Goal: Information Seeking & Learning: Learn about a topic

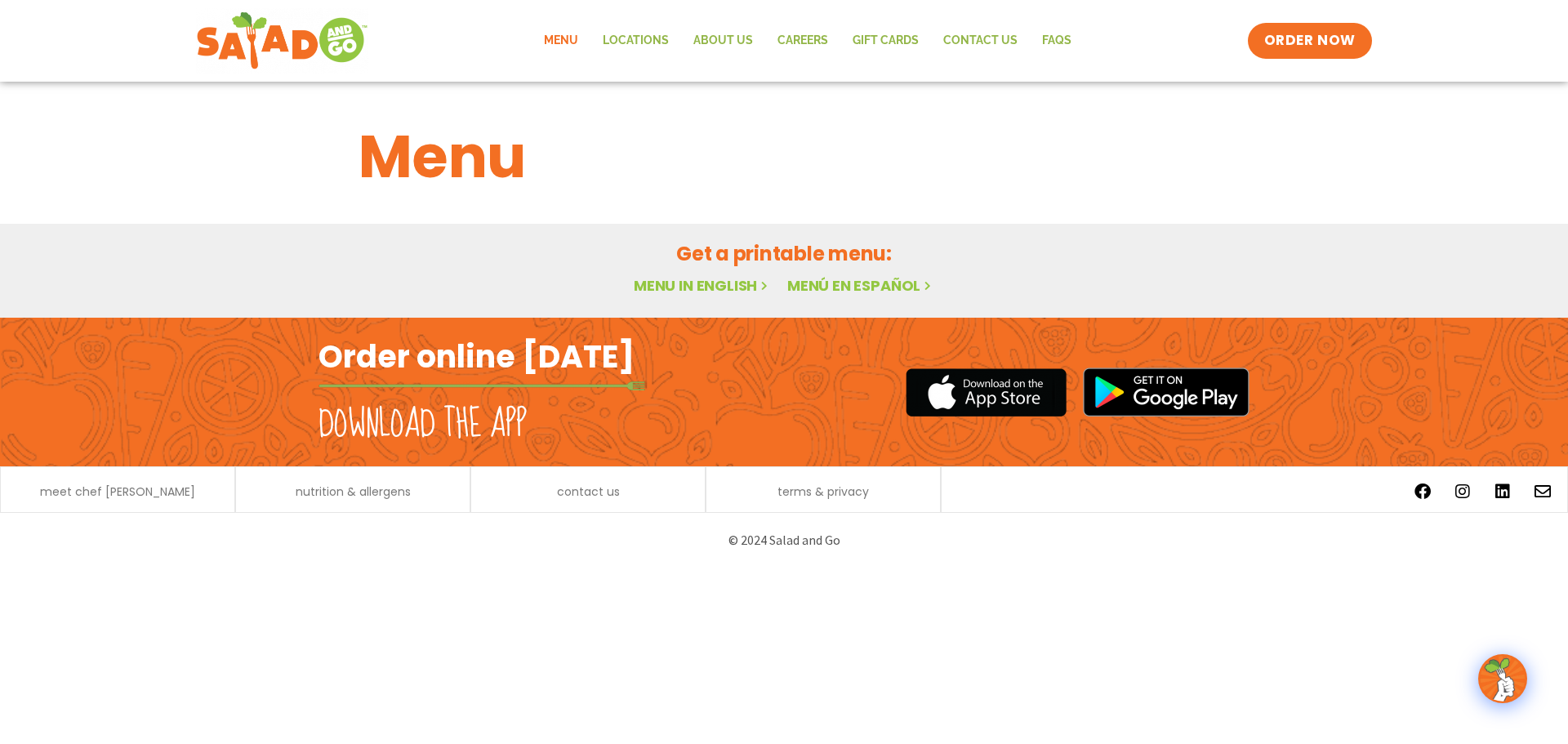
click at [186, 497] on div "meet chef [PERSON_NAME]" at bounding box center [118, 492] width 218 height 17
click at [151, 496] on span "meet chef [PERSON_NAME]" at bounding box center [117, 492] width 155 height 12
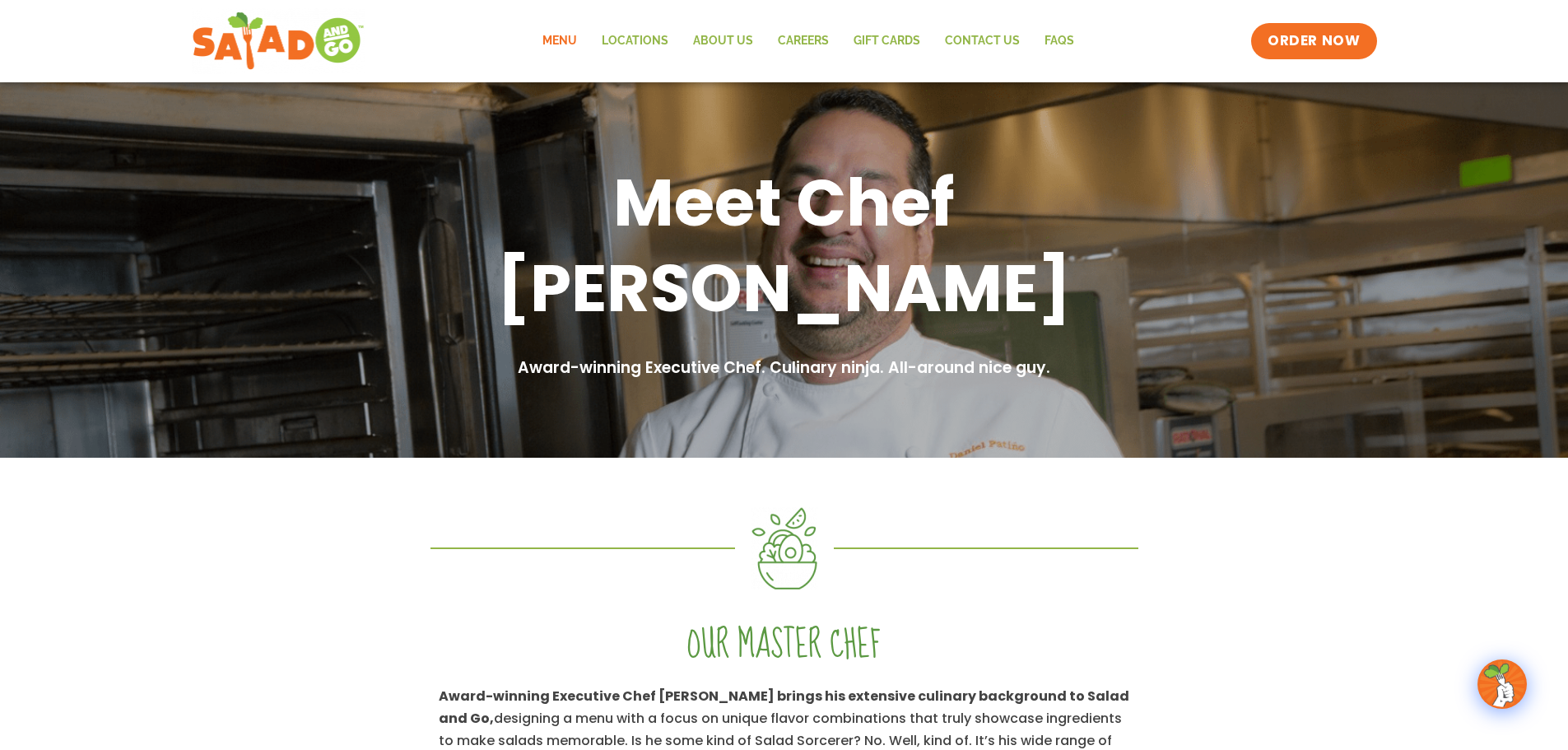
click at [557, 35] on link "Menu" at bounding box center [559, 41] width 59 height 38
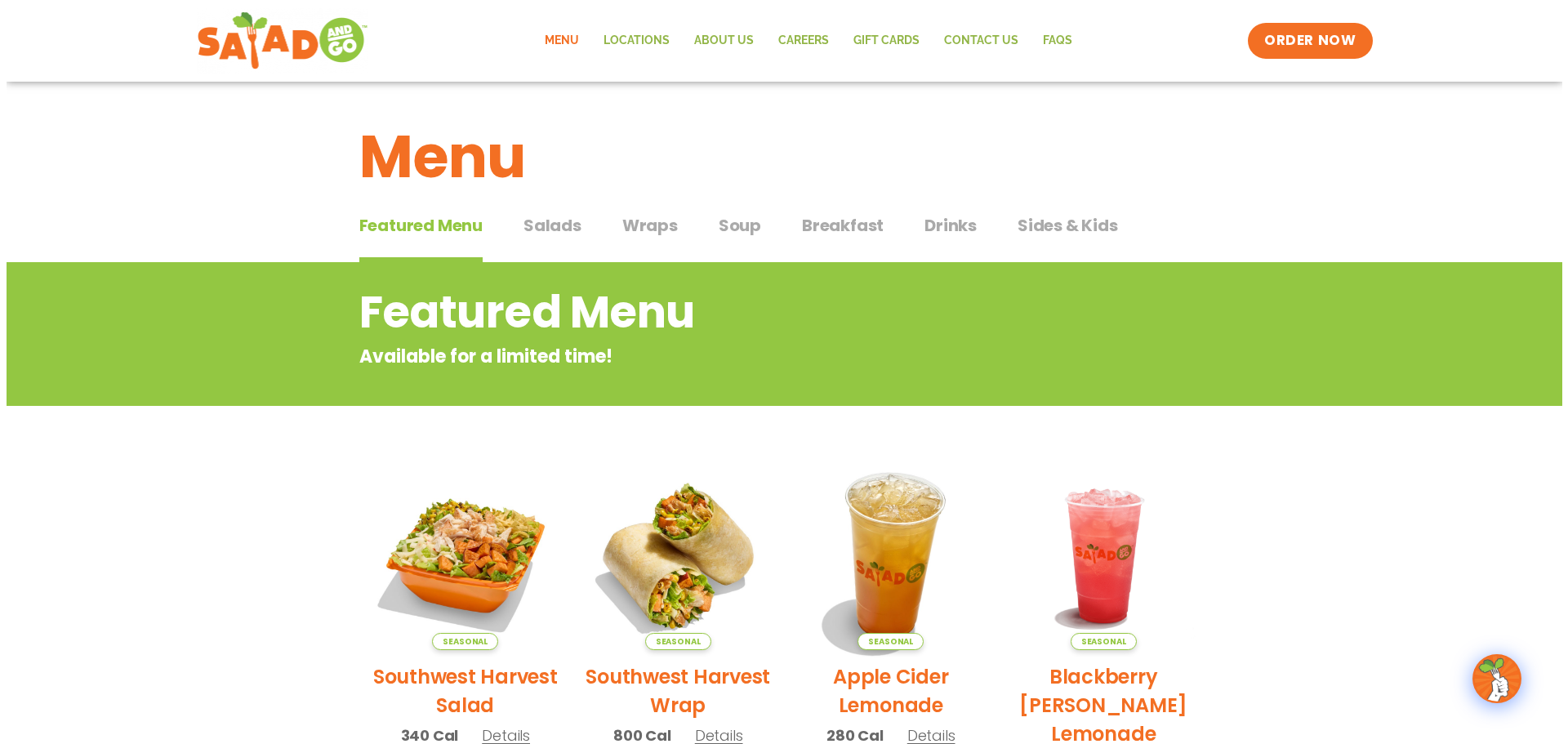
scroll to position [245, 0]
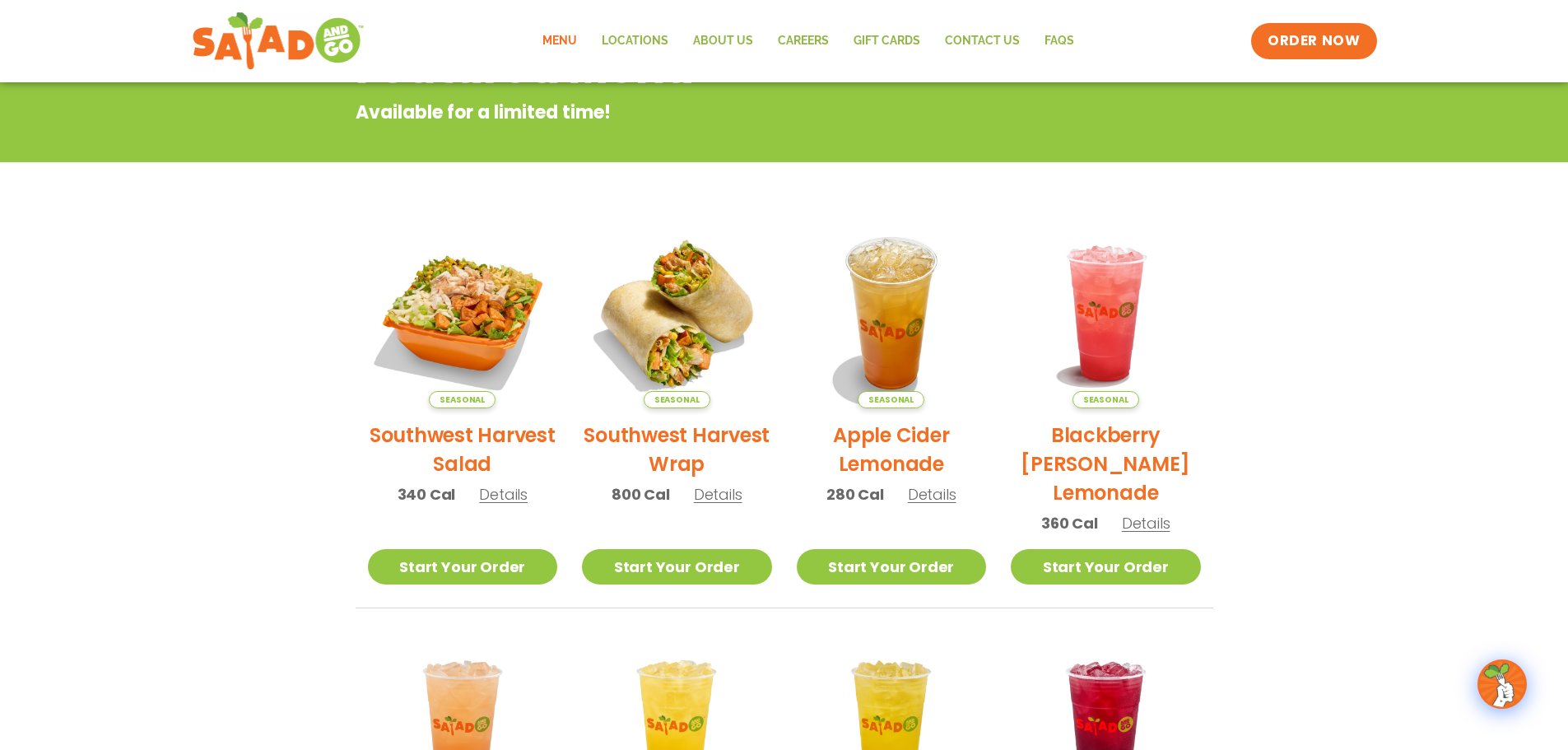
click at [508, 500] on span "Details" at bounding box center [502, 494] width 49 height 20
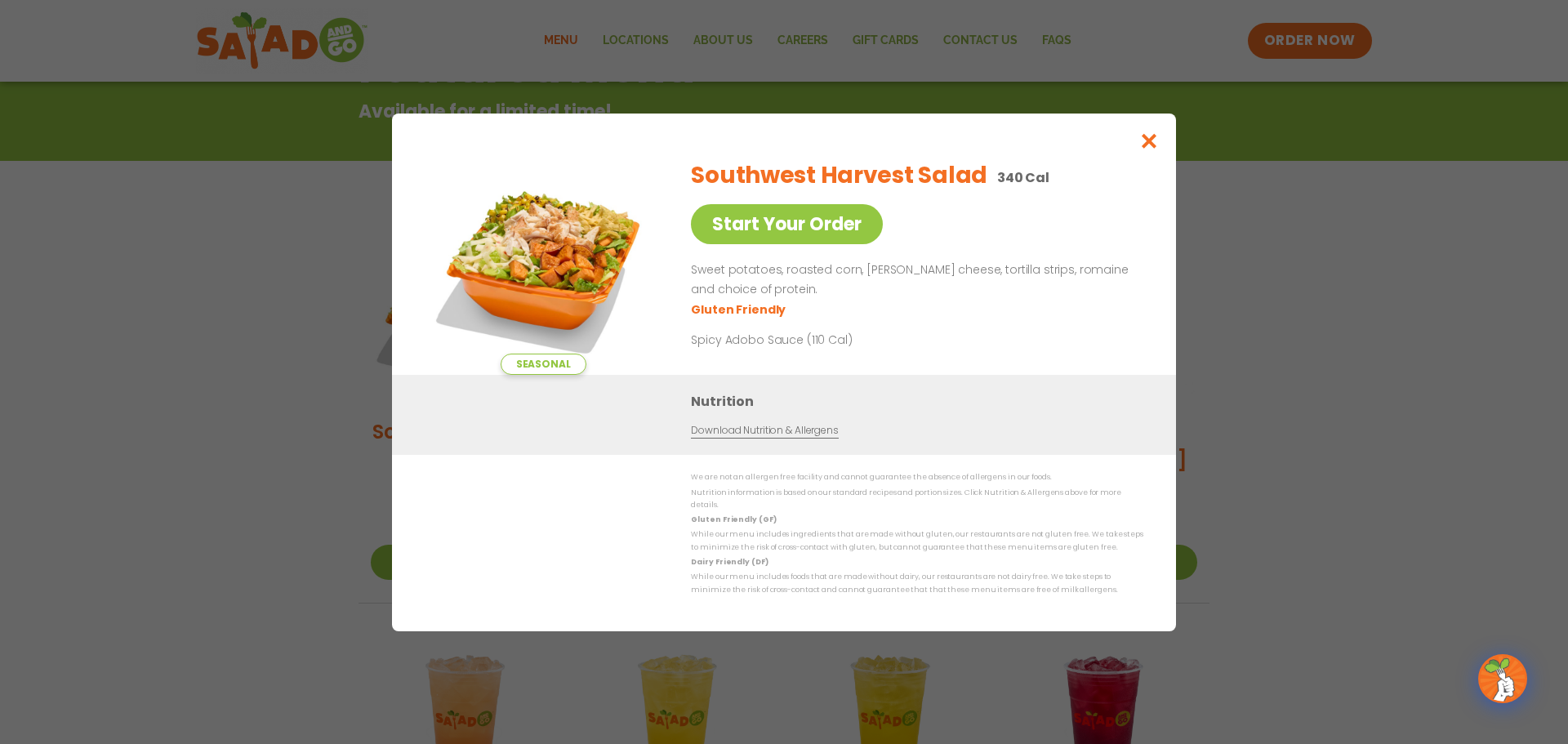
click at [737, 438] on link "Download Nutrition & Allergens" at bounding box center [765, 431] width 147 height 15
click at [1157, 147] on icon "Close modal" at bounding box center [1150, 141] width 20 height 17
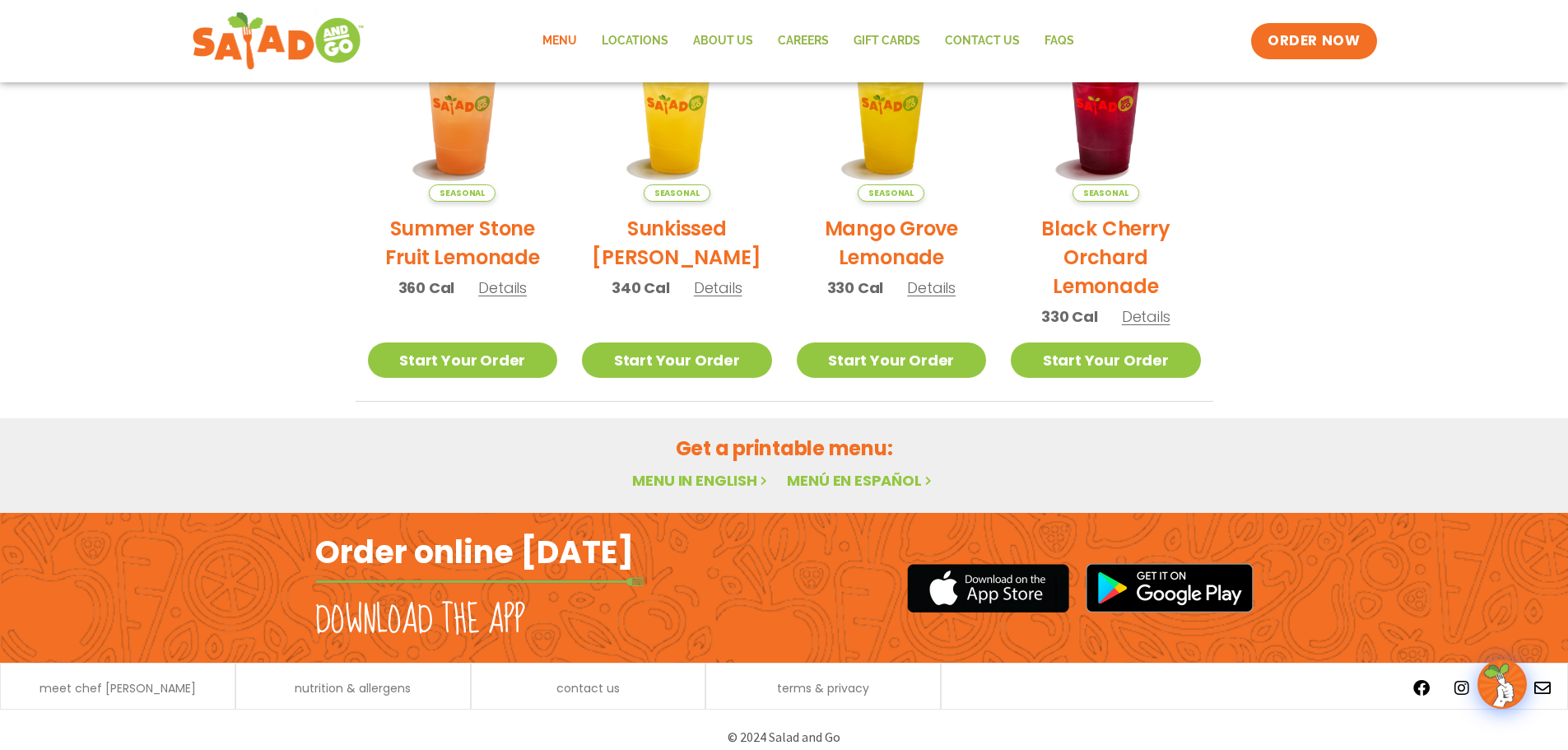
scroll to position [882, 0]
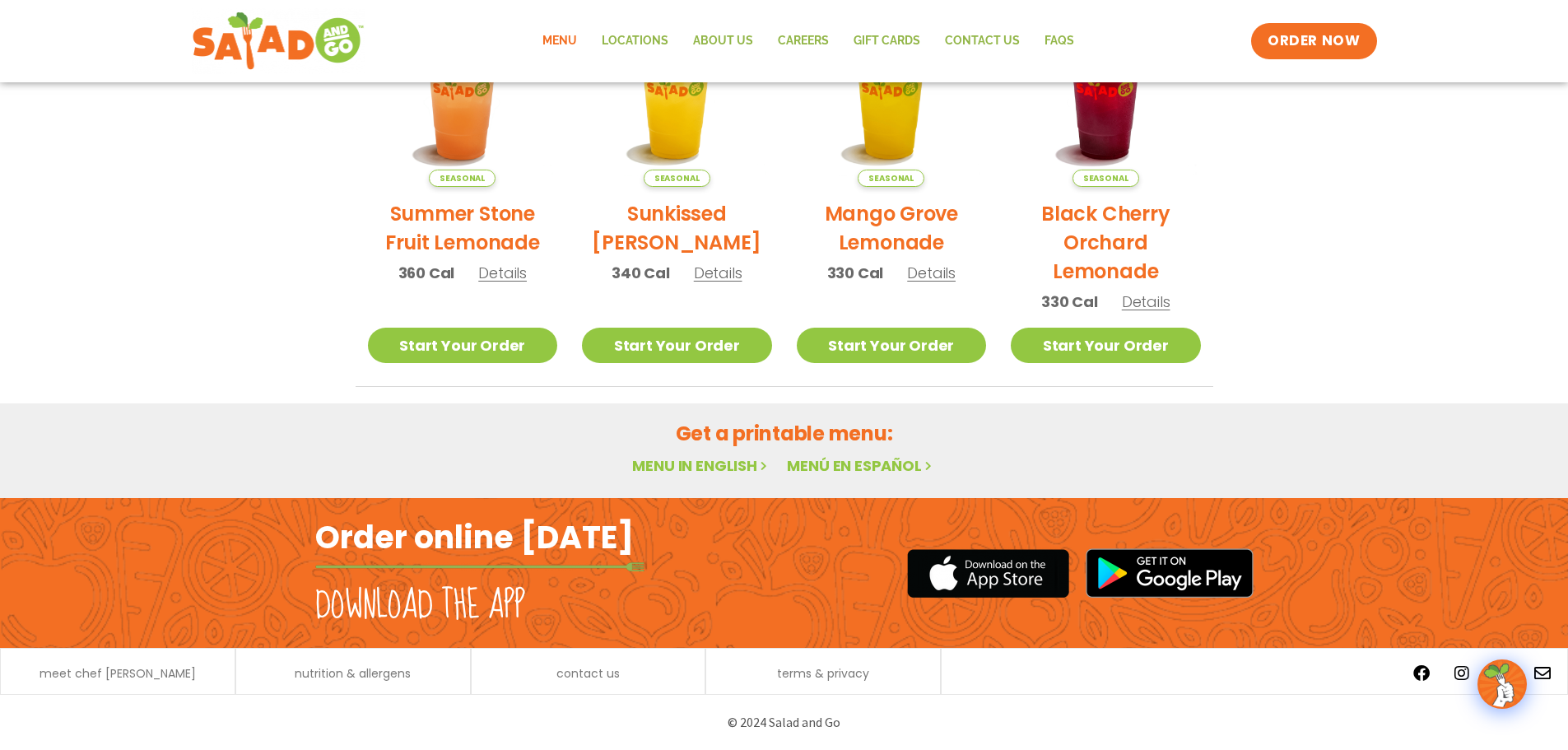
click at [723, 467] on link "Menu in English" at bounding box center [701, 465] width 138 height 20
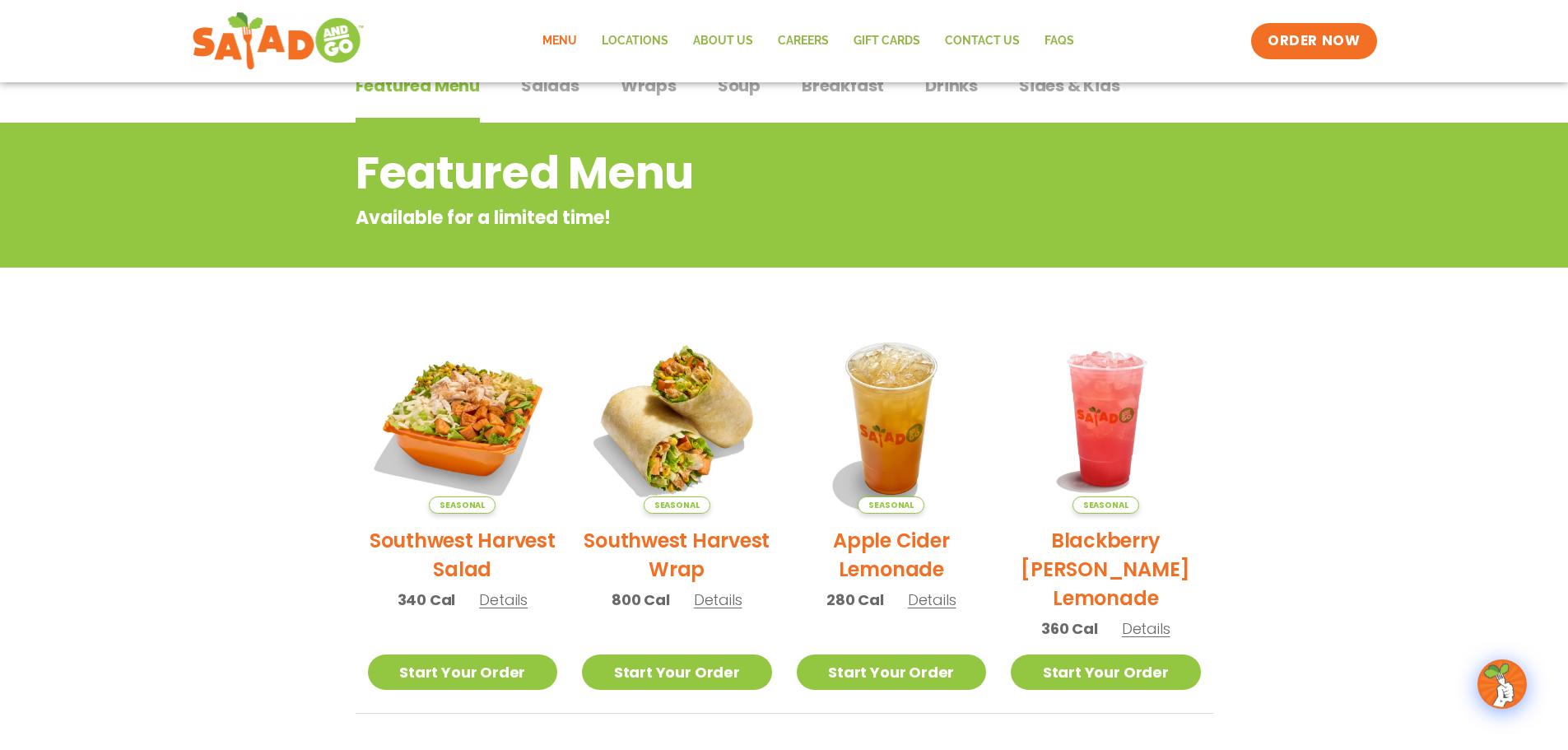
scroll to position [0, 0]
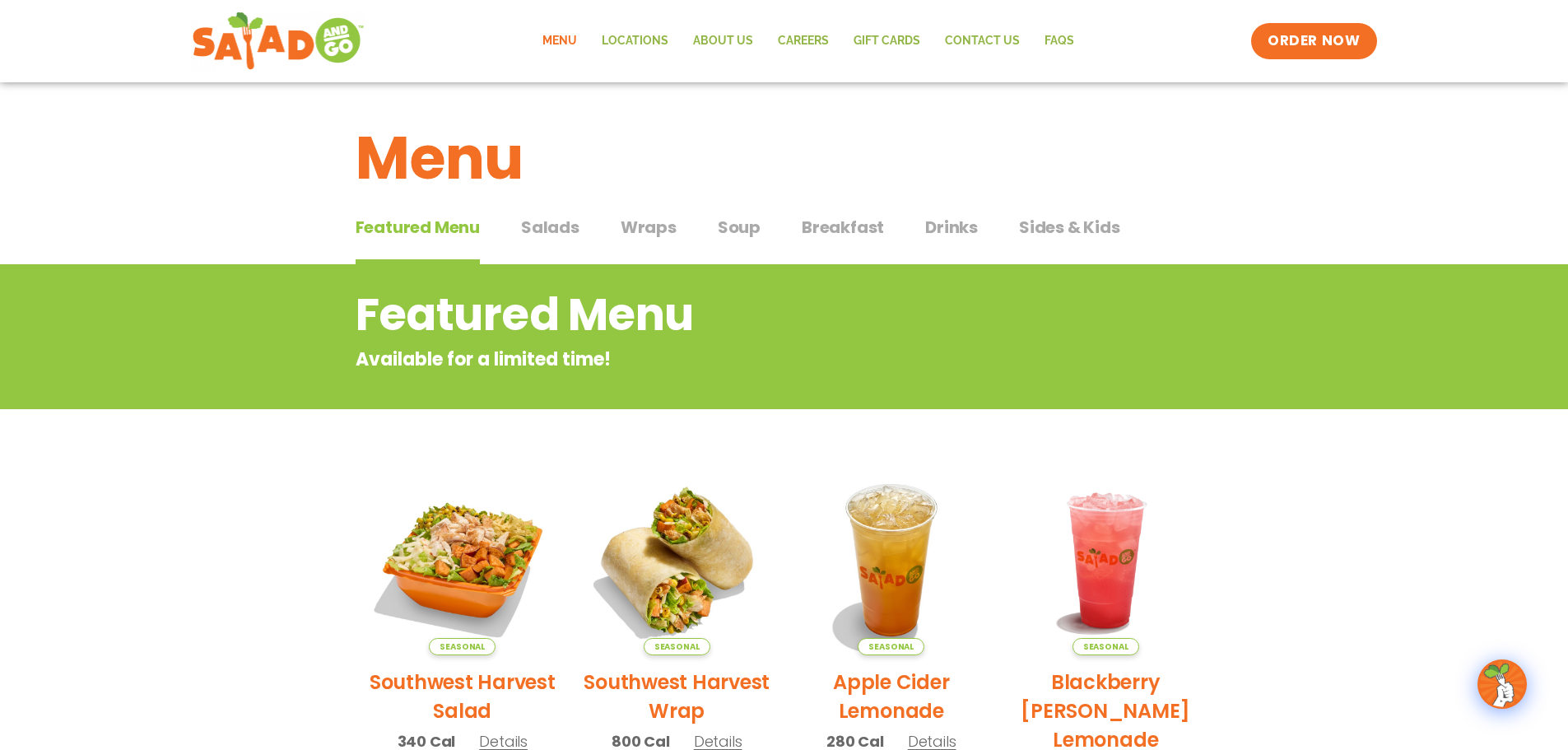
click at [560, 226] on span "Salads" at bounding box center [550, 227] width 58 height 25
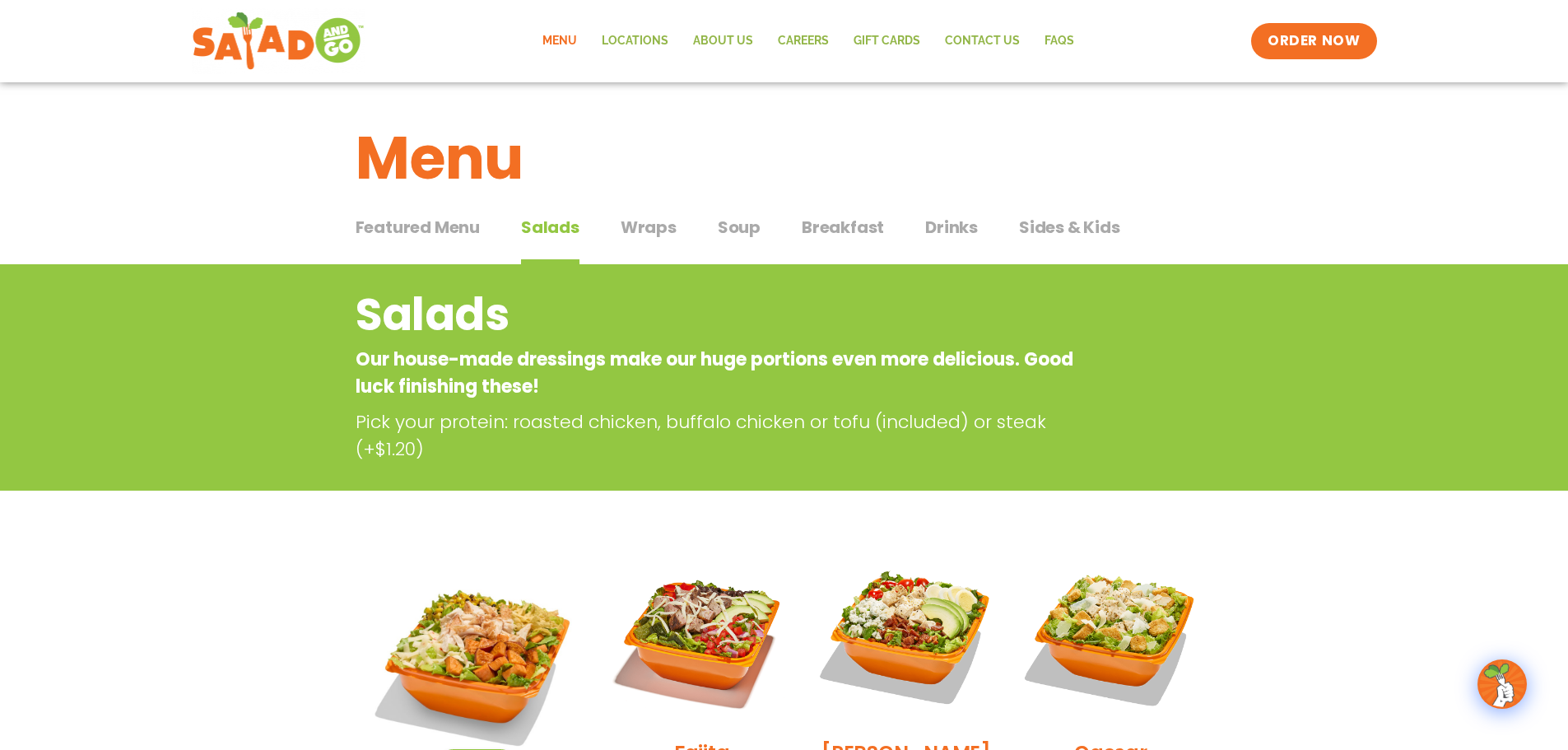
click at [667, 240] on button "Wraps Wraps" at bounding box center [648, 240] width 56 height 50
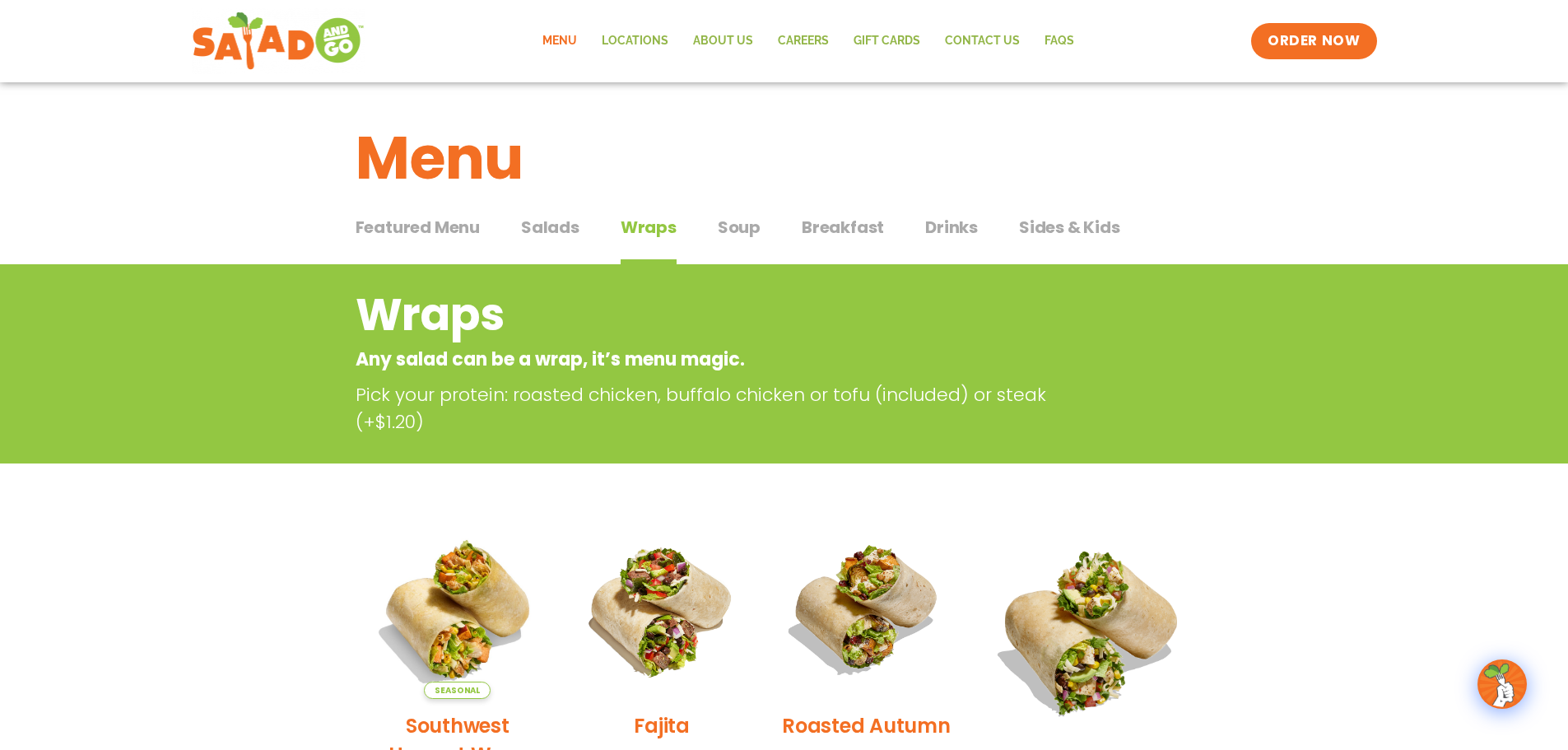
click at [765, 235] on div "Featured Menu Featured Menu Salads Salads Wraps Wraps Soup Soup Breakfast Break…" at bounding box center [784, 237] width 857 height 56
click at [747, 237] on span "Soup" at bounding box center [739, 227] width 43 height 25
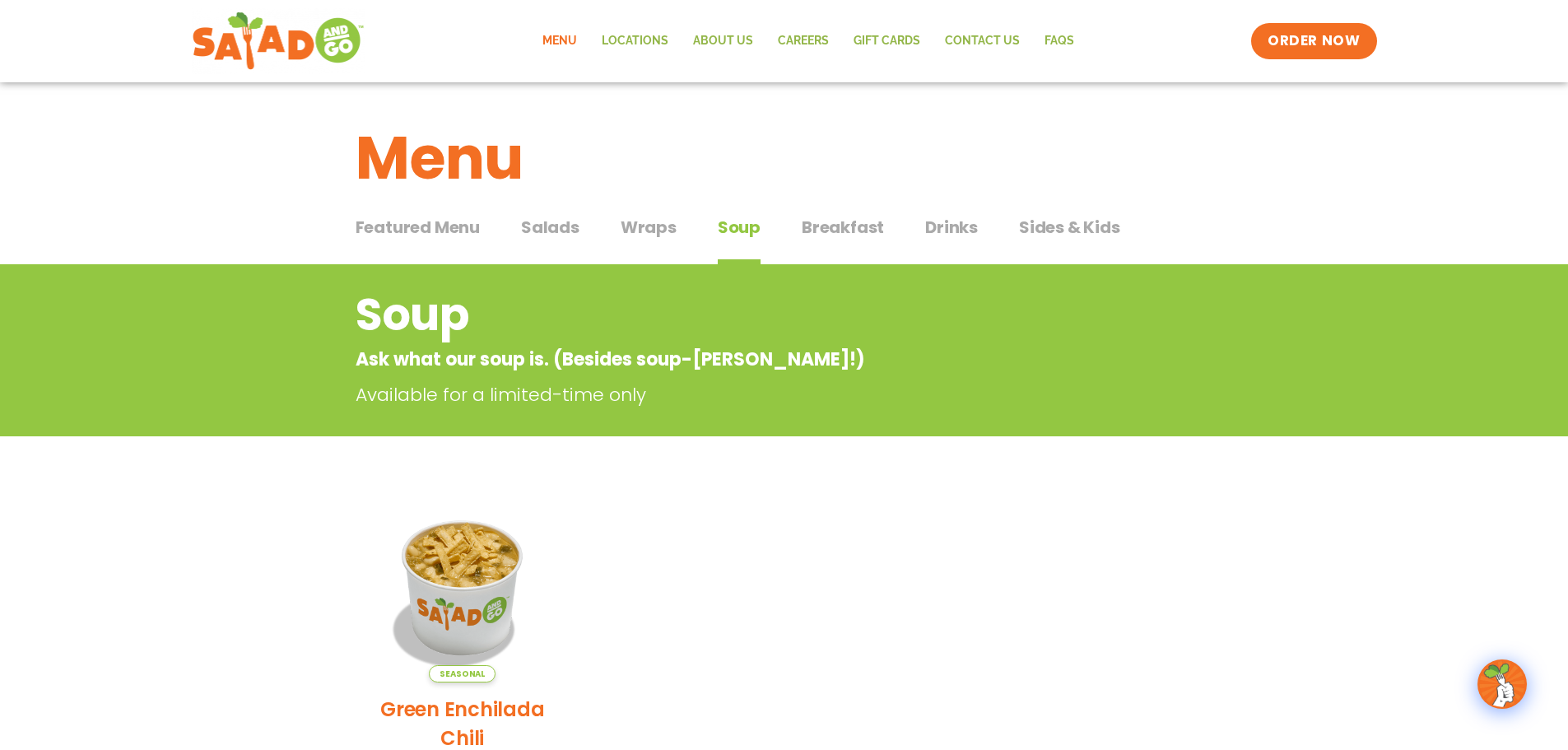
click at [845, 226] on span "Breakfast" at bounding box center [843, 227] width 82 height 25
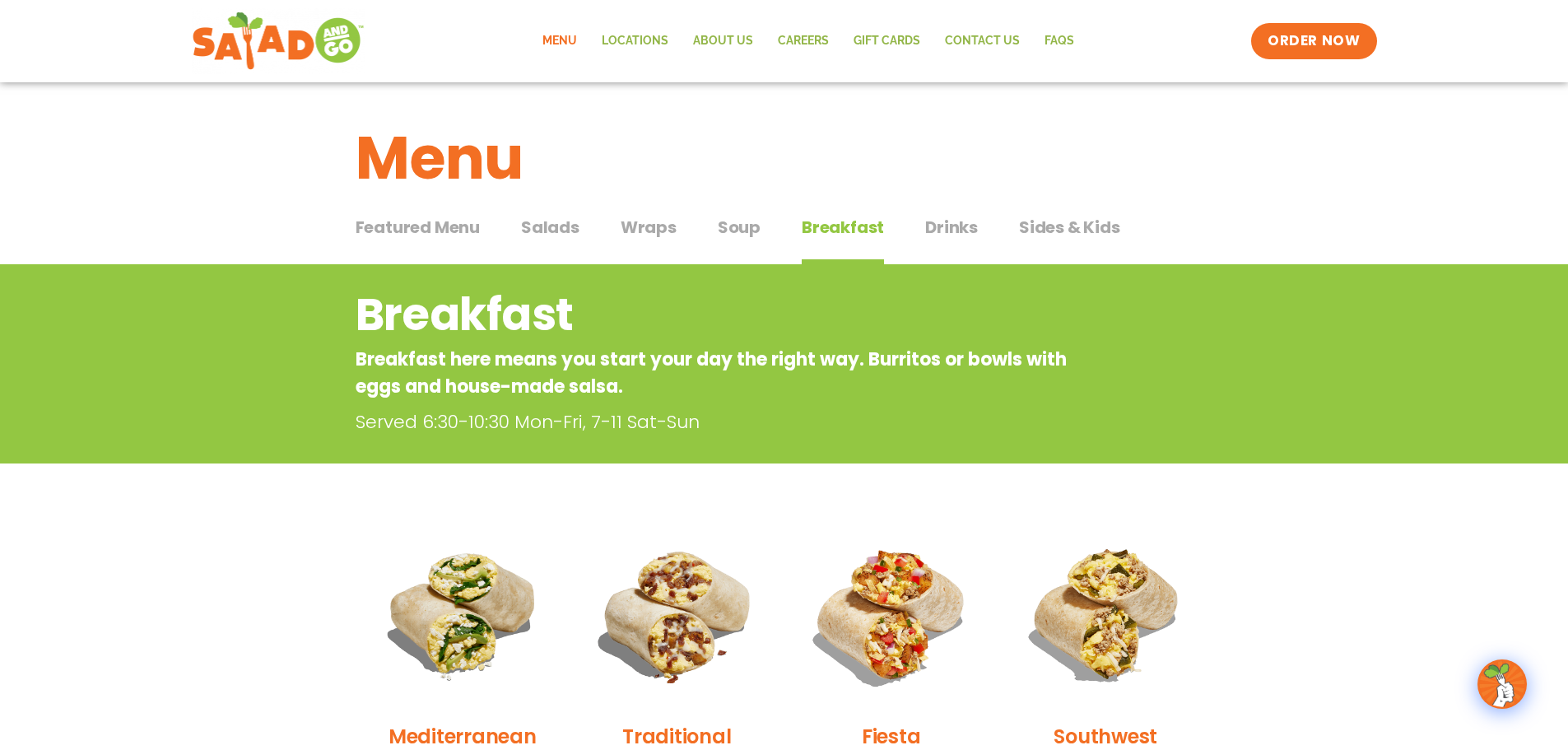
click at [966, 231] on span "Drinks" at bounding box center [951, 227] width 53 height 25
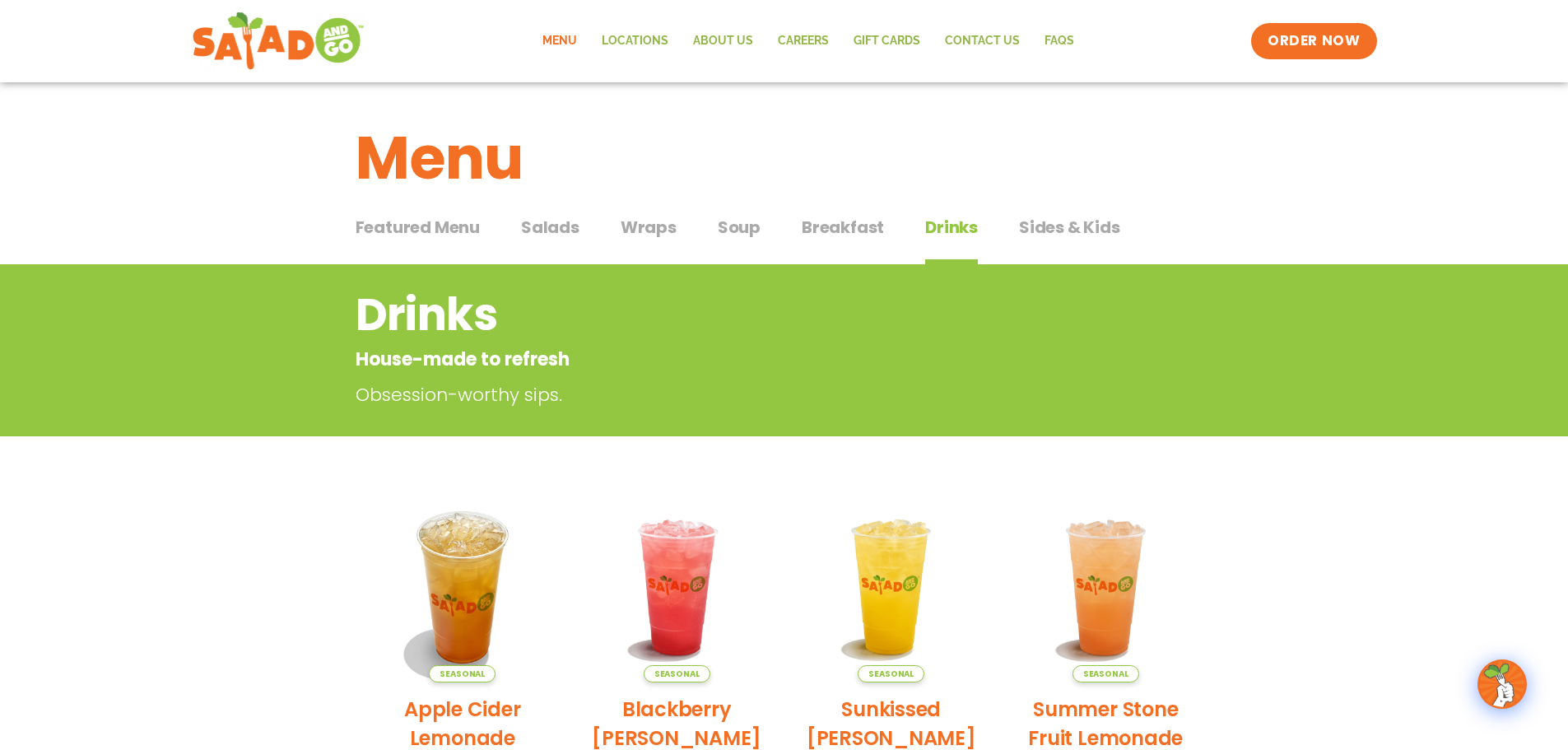
click at [1058, 230] on span "Sides & Kids" at bounding box center [1069, 227] width 102 height 25
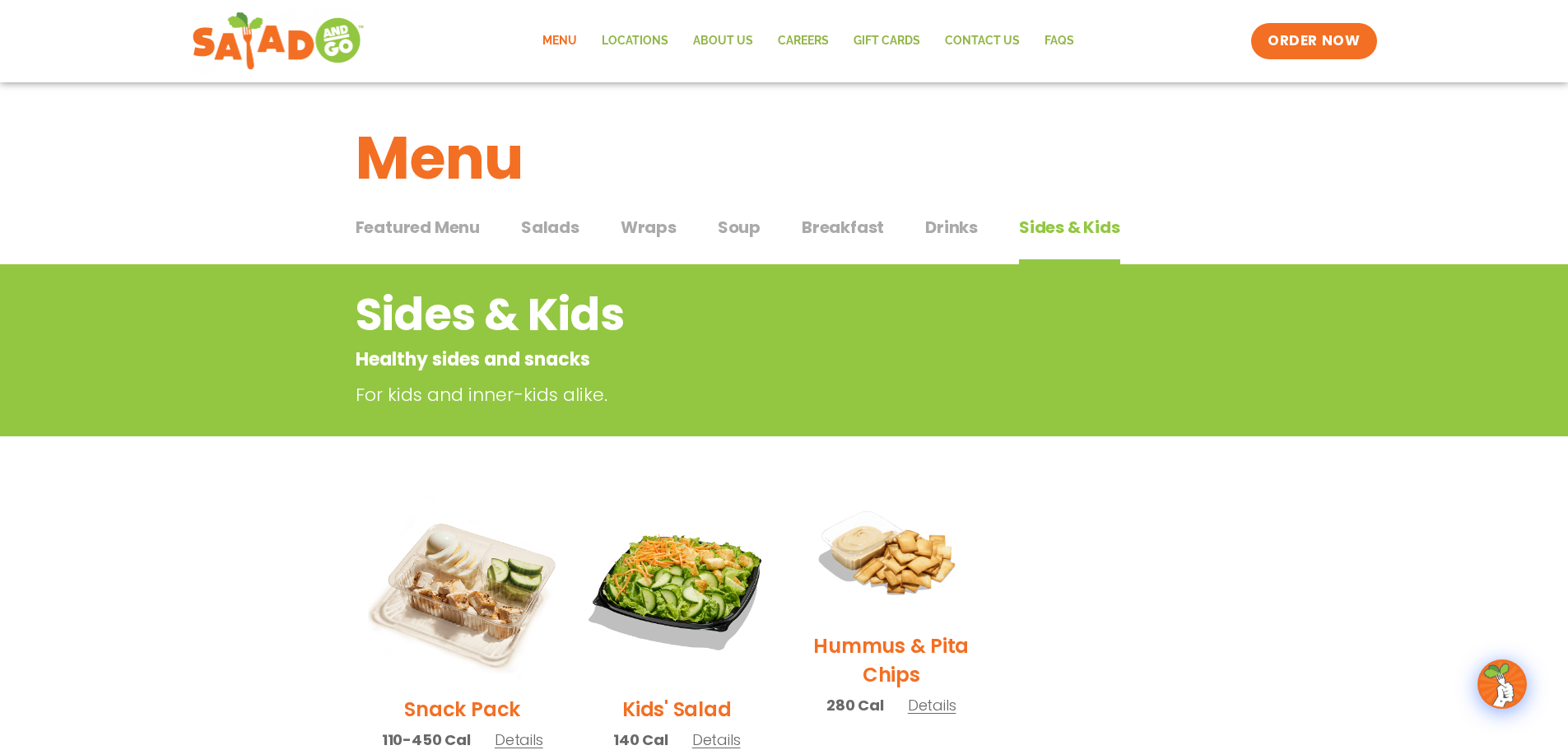
click at [398, 221] on span "Featured Menu" at bounding box center [418, 227] width 125 height 25
